Goal: Information Seeking & Learning: Learn about a topic

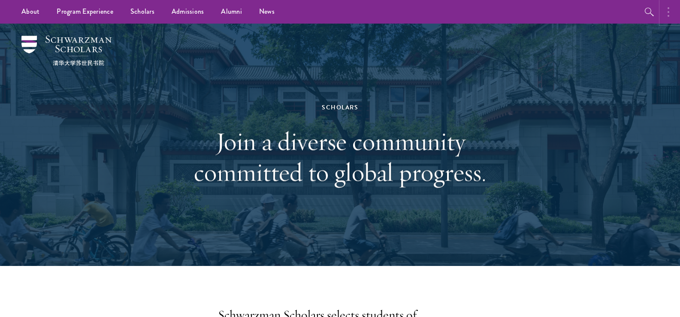
click at [671, 15] on button "button" at bounding box center [670, 12] width 19 height 24
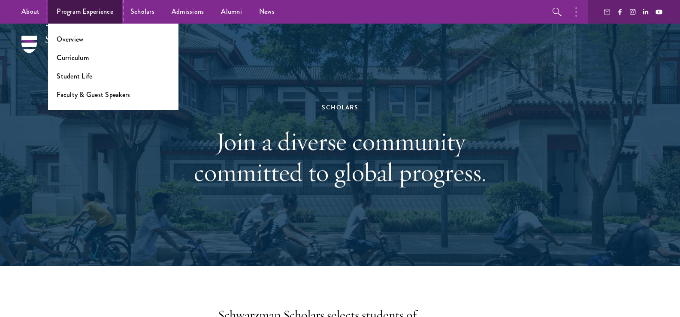
click at [104, 18] on link "Program Experience" at bounding box center [85, 12] width 74 height 24
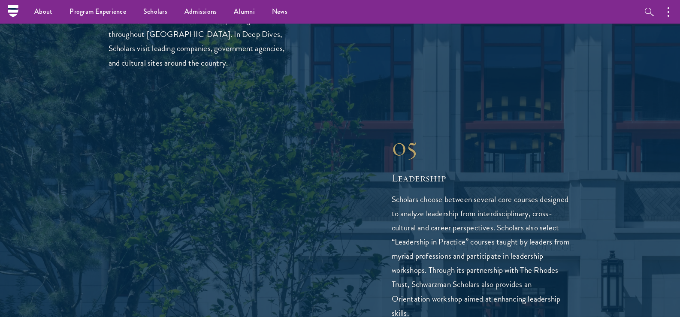
scroll to position [2132, 0]
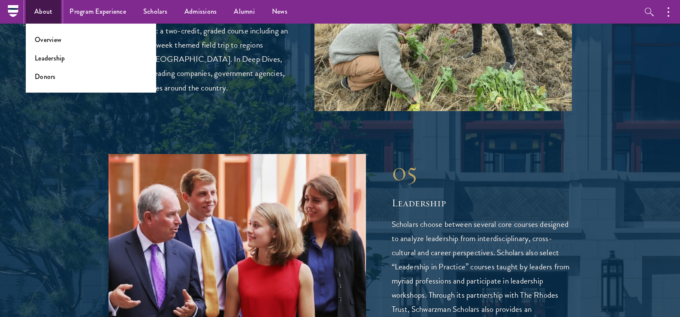
click at [45, 11] on link "About" at bounding box center [43, 12] width 35 height 24
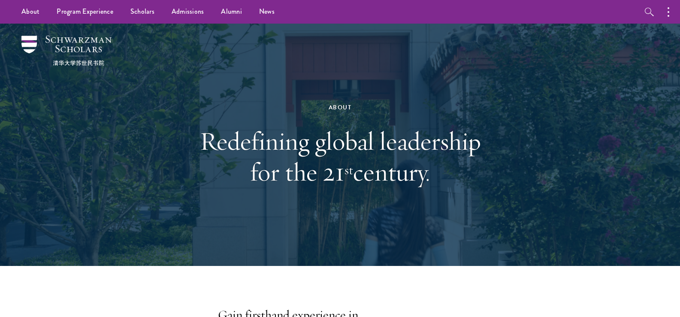
click at [324, 78] on div "About Redefining global leadership for the 21 st century." at bounding box center [340, 144] width 296 height 171
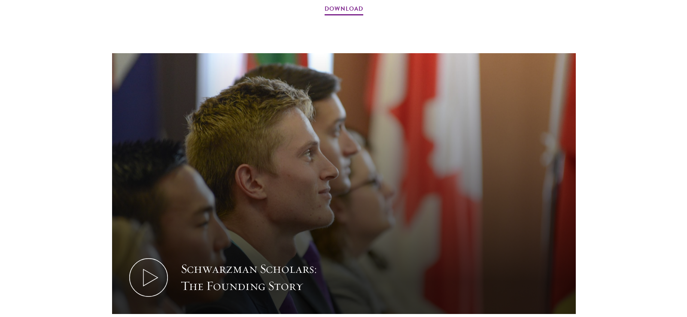
scroll to position [1150, 0]
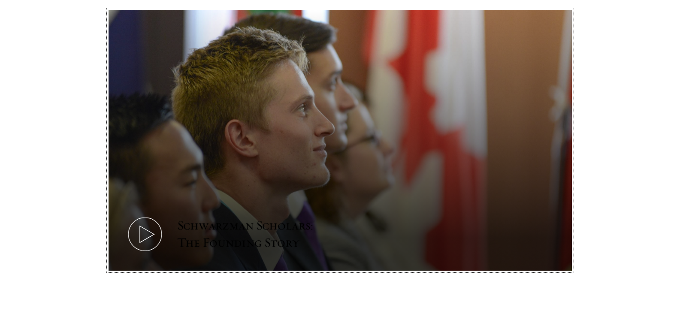
click at [146, 215] on icon at bounding box center [145, 234] width 39 height 39
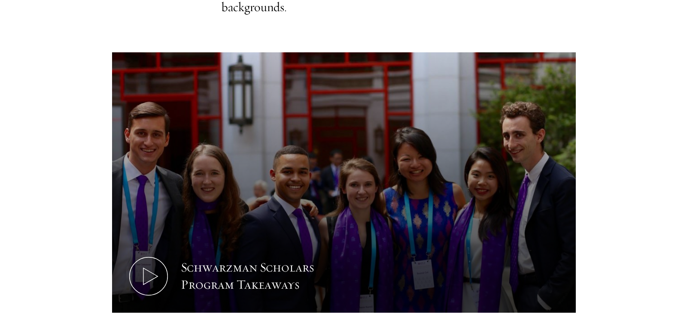
scroll to position [463, 0]
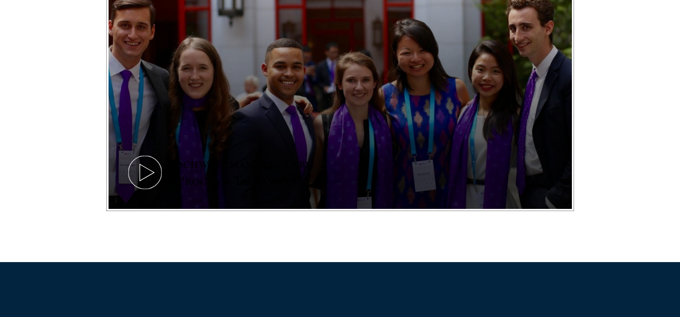
click at [142, 162] on icon at bounding box center [145, 172] width 39 height 39
